Goal: Use online tool/utility: Utilize a website feature to perform a specific function

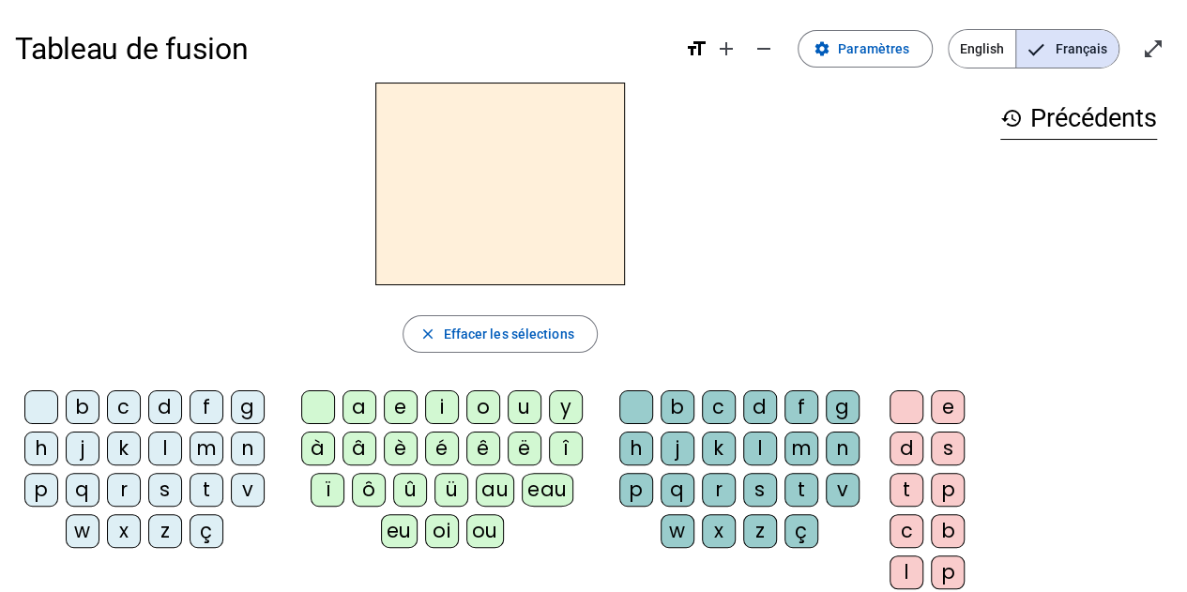
click at [213, 403] on div "f" at bounding box center [207, 407] width 34 height 34
click at [354, 403] on div "a" at bounding box center [360, 407] width 34 height 34
click at [520, 403] on div "u" at bounding box center [525, 407] width 34 height 34
click at [205, 444] on div "m" at bounding box center [207, 449] width 34 height 34
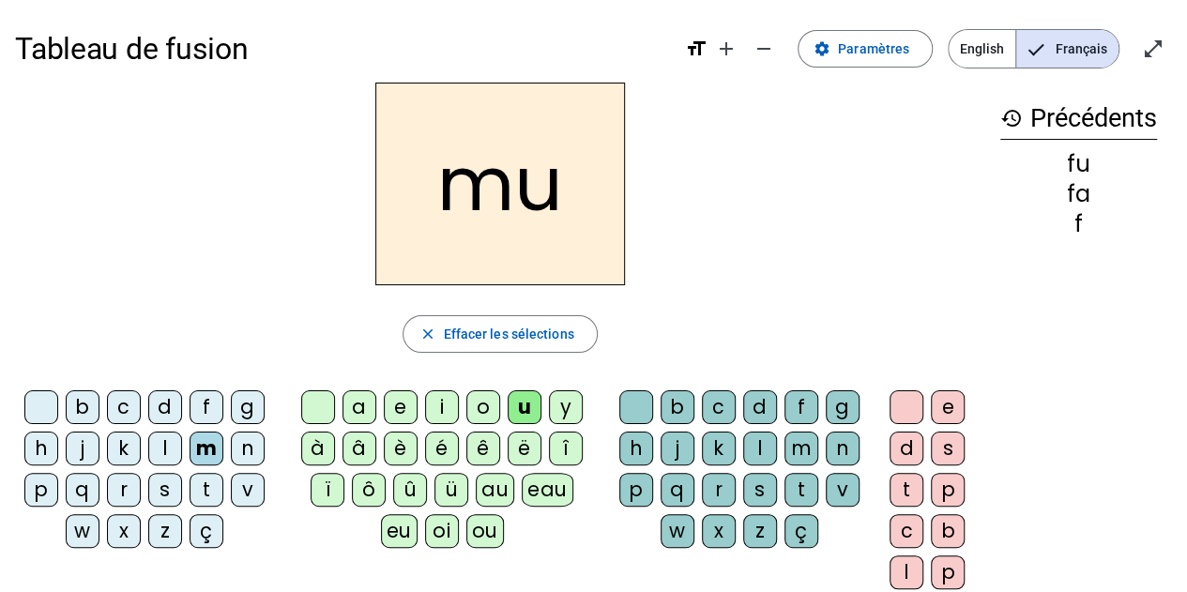
click at [437, 399] on div "i" at bounding box center [442, 407] width 34 height 34
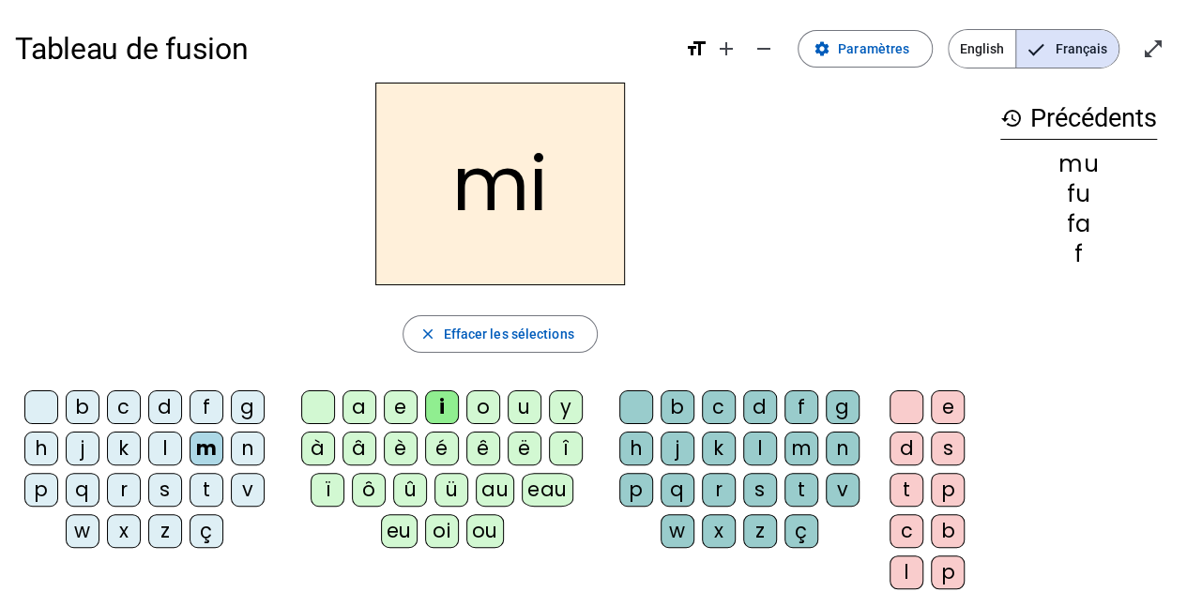
click at [214, 485] on div "t" at bounding box center [207, 490] width 34 height 34
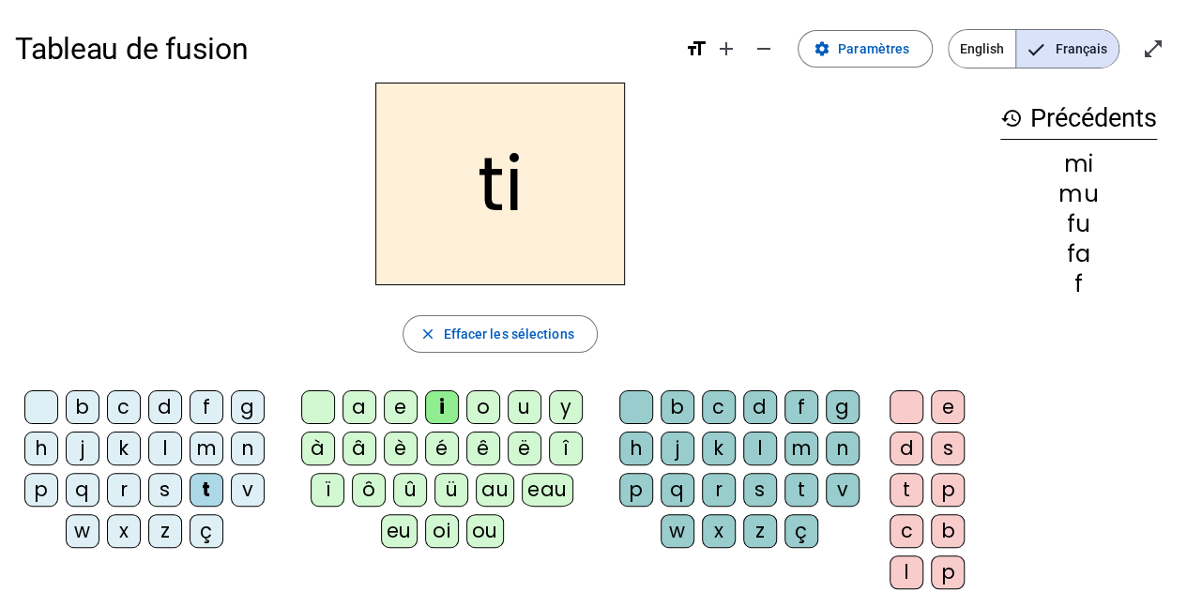
click at [760, 413] on div "d" at bounding box center [760, 407] width 34 height 34
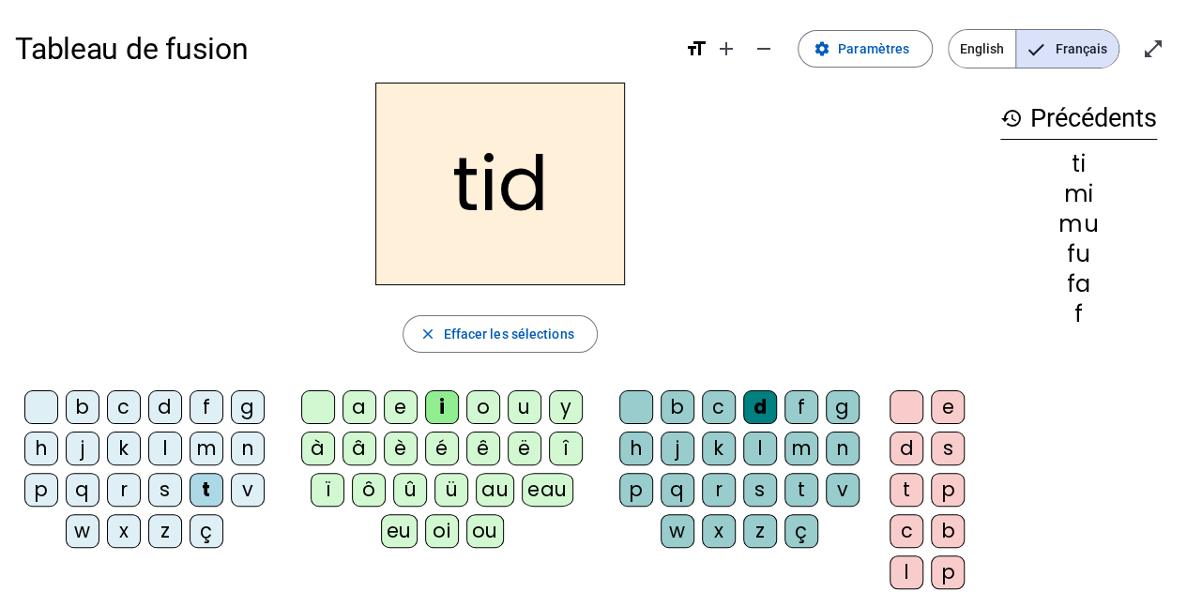
click at [755, 433] on div "l" at bounding box center [760, 449] width 34 height 34
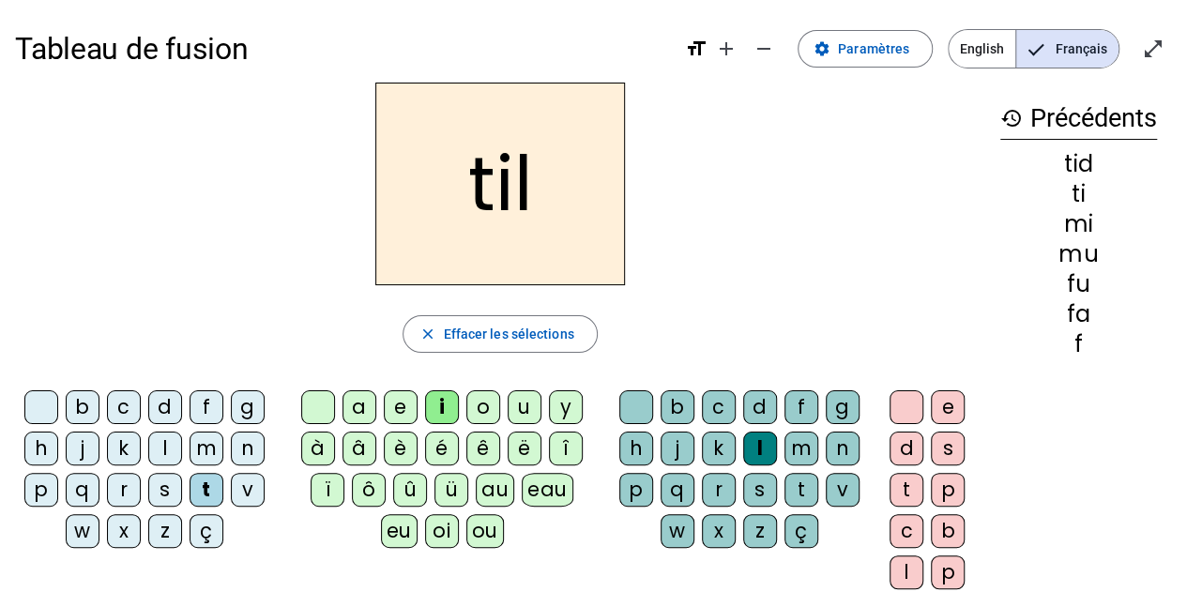
click at [755, 460] on div "l" at bounding box center [760, 449] width 34 height 34
click at [163, 401] on div "d" at bounding box center [165, 407] width 34 height 34
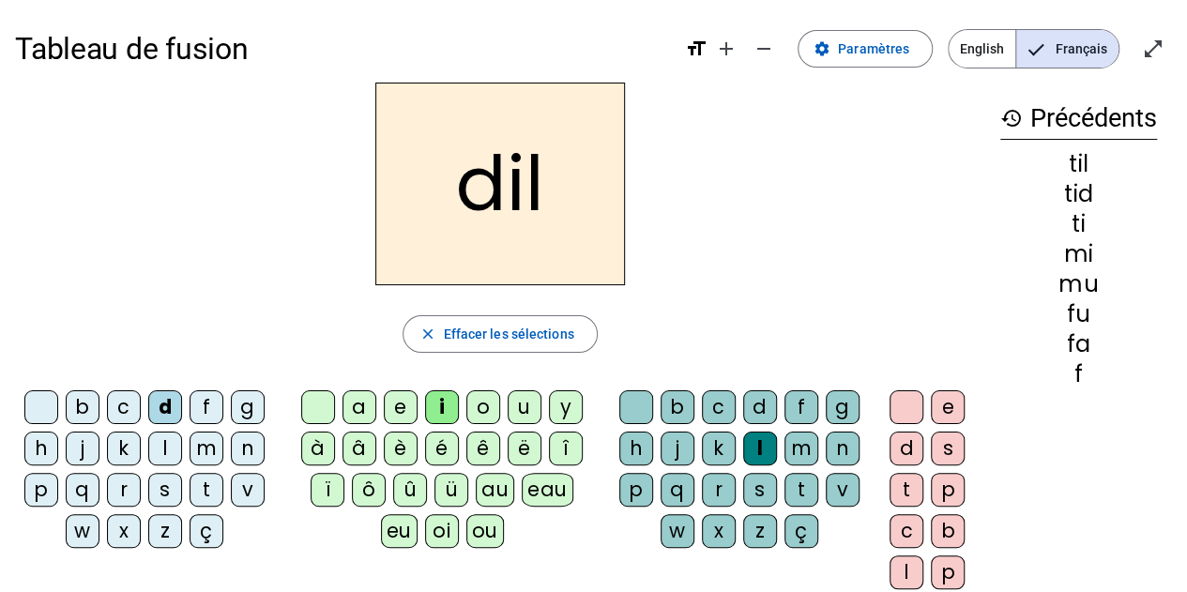
click at [482, 396] on div "o" at bounding box center [483, 407] width 34 height 34
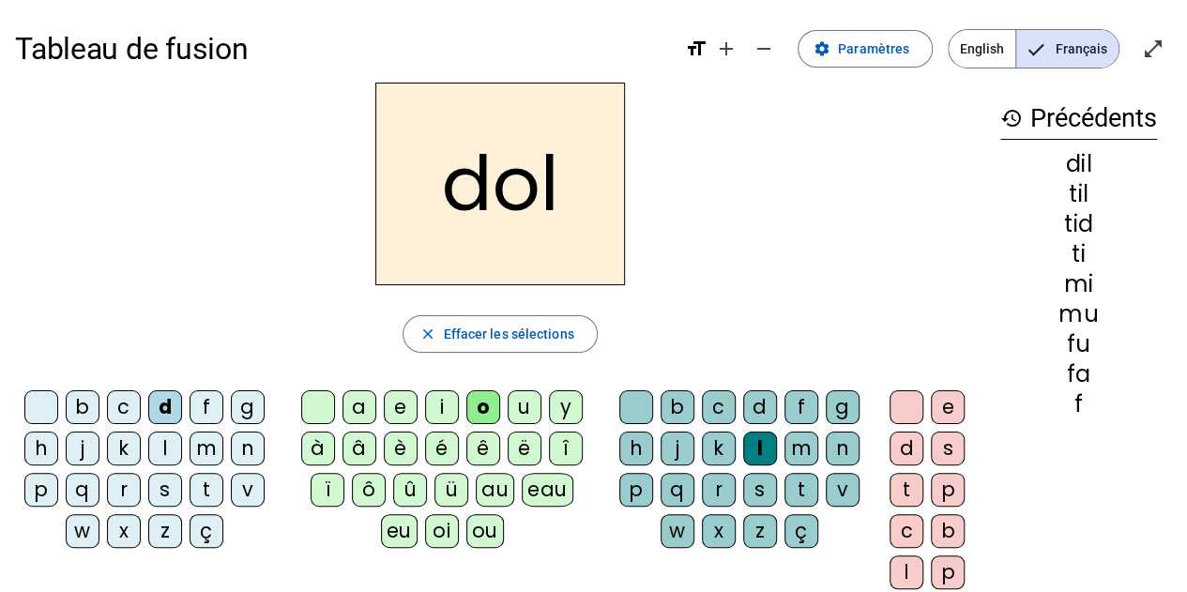
click at [801, 438] on div "m" at bounding box center [802, 449] width 34 height 34
